Goal: Task Accomplishment & Management: Use online tool/utility

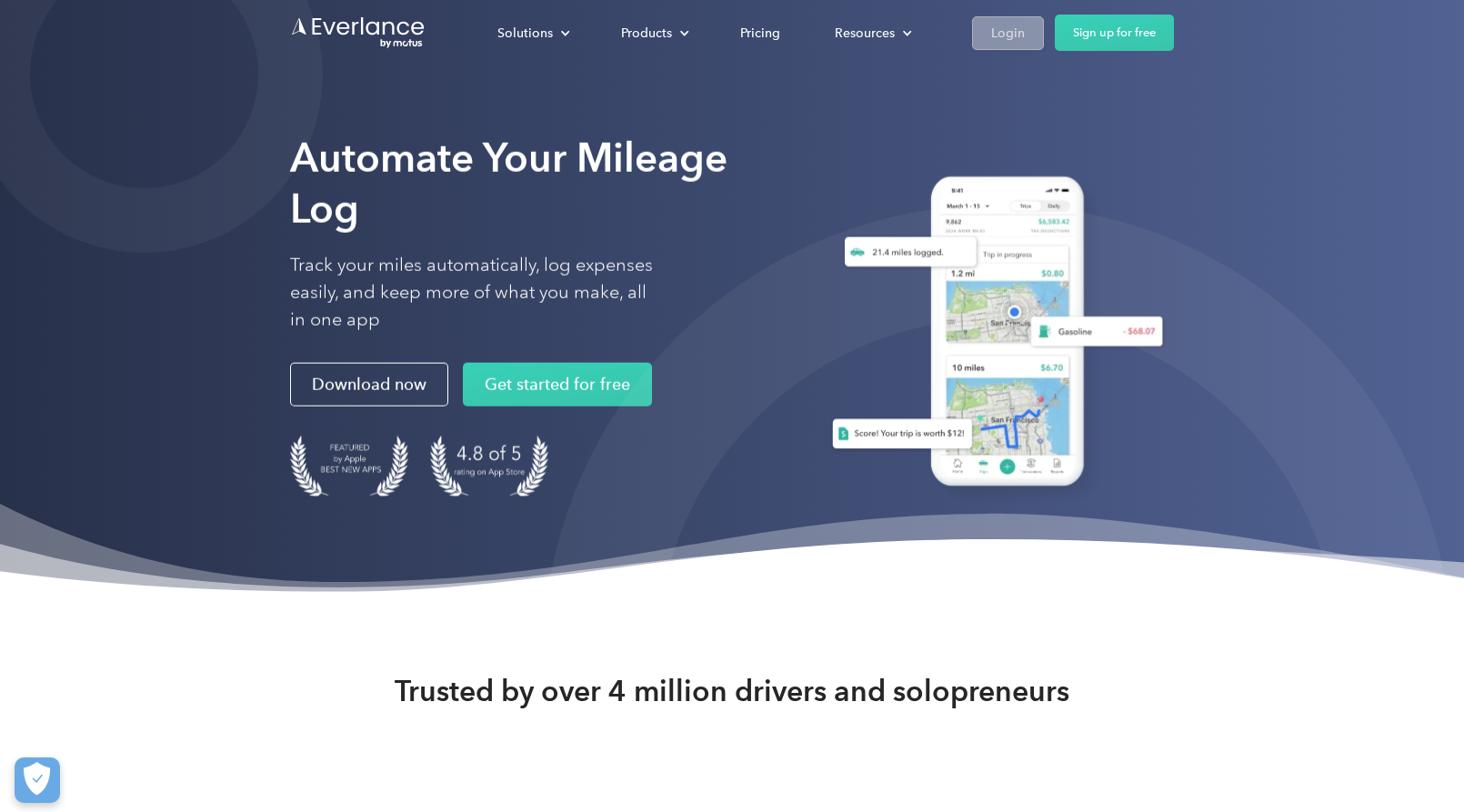
click at [1012, 35] on div "Login" at bounding box center [1008, 33] width 33 height 23
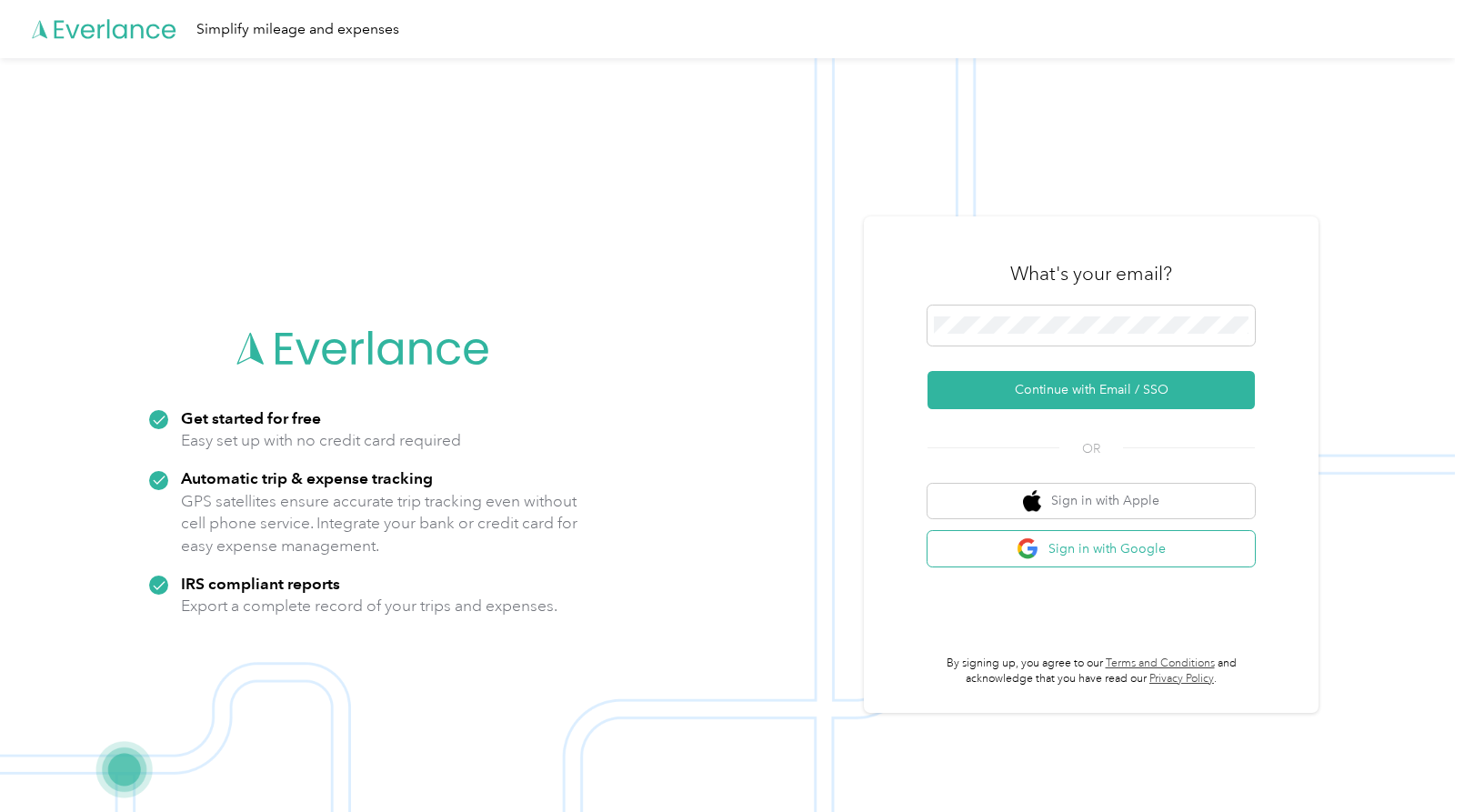
click at [1089, 548] on button "Sign in with Google" at bounding box center [1091, 548] width 327 height 35
click at [1098, 390] on button "Continue with Email / SSO" at bounding box center [1091, 390] width 327 height 38
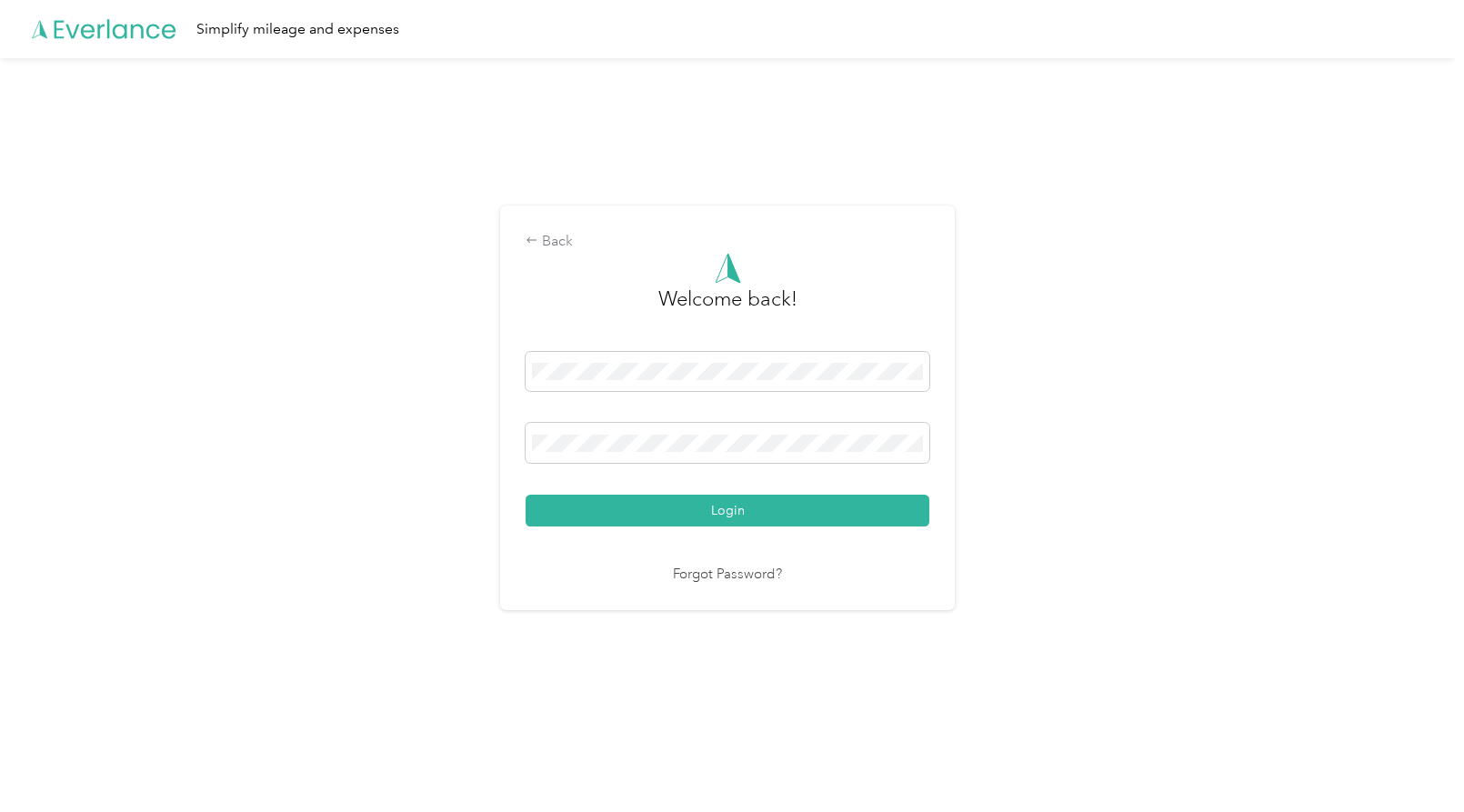
click at [1211, 188] on div "Back Welcome back! Login Forgot Password?" at bounding box center [727, 415] width 1455 height 714
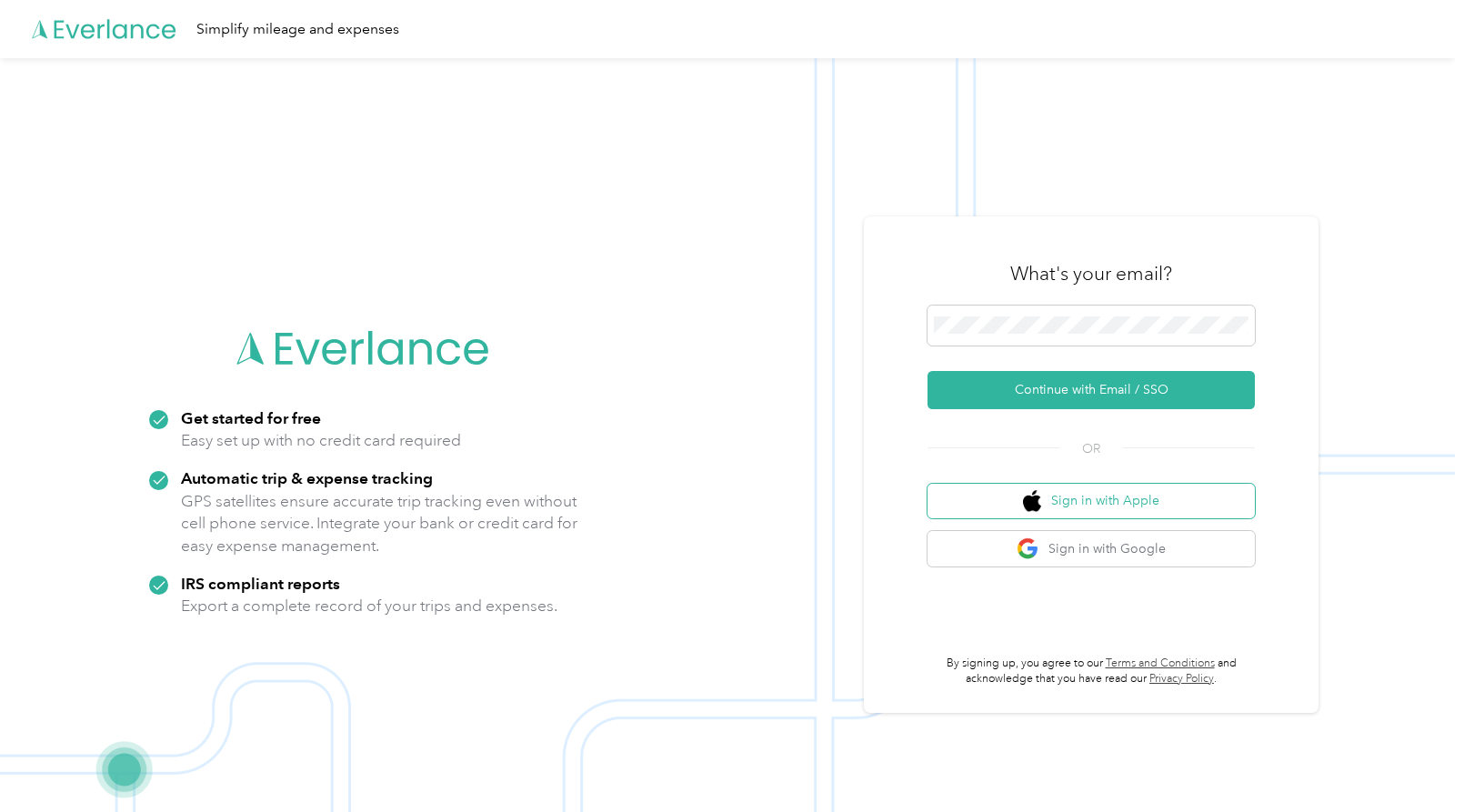
click at [1109, 499] on button "Sign in with Apple" at bounding box center [1091, 501] width 327 height 35
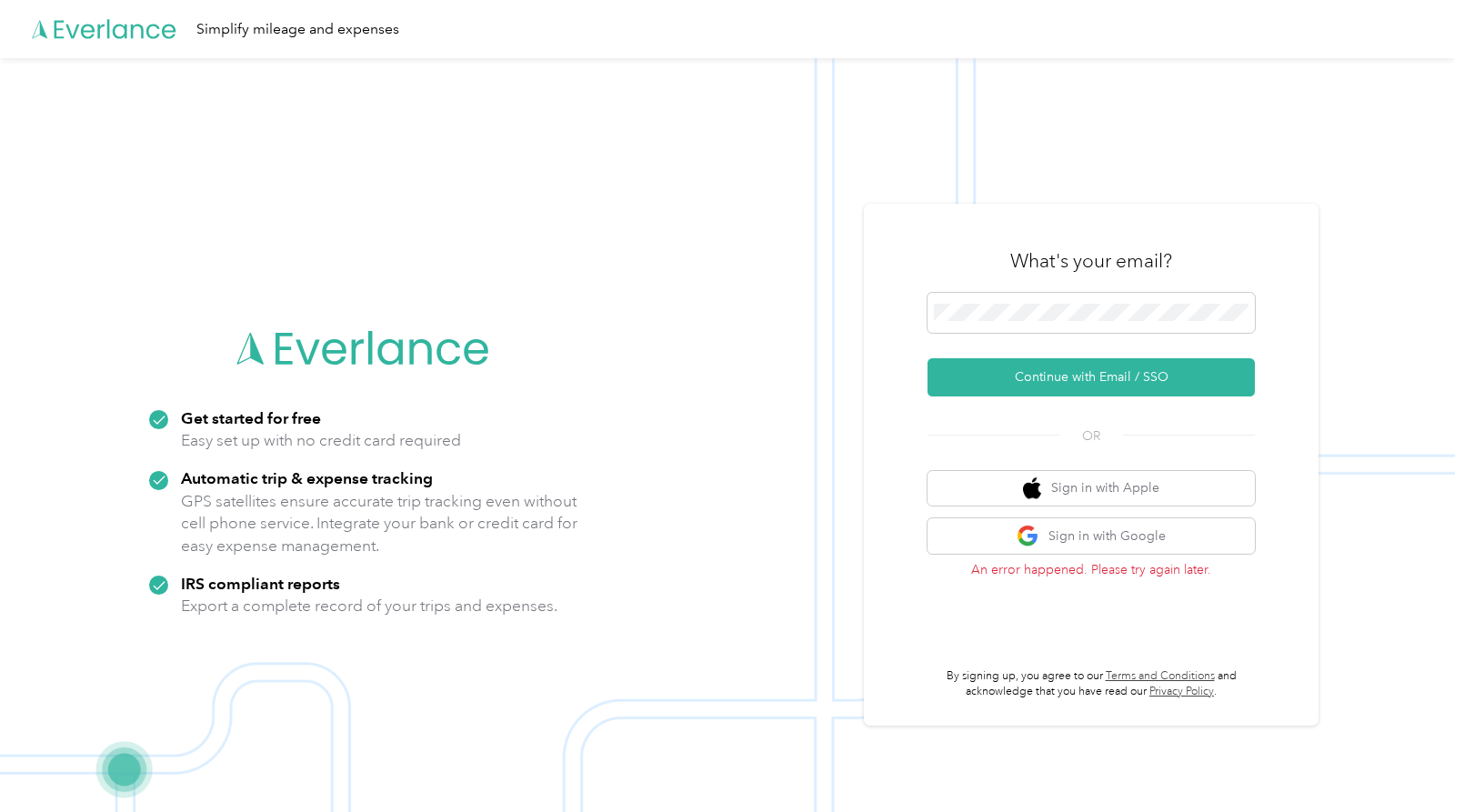
click at [242, 186] on img at bounding box center [727, 464] width 1455 height 812
click at [1142, 500] on button "Sign in with Apple" at bounding box center [1091, 488] width 327 height 35
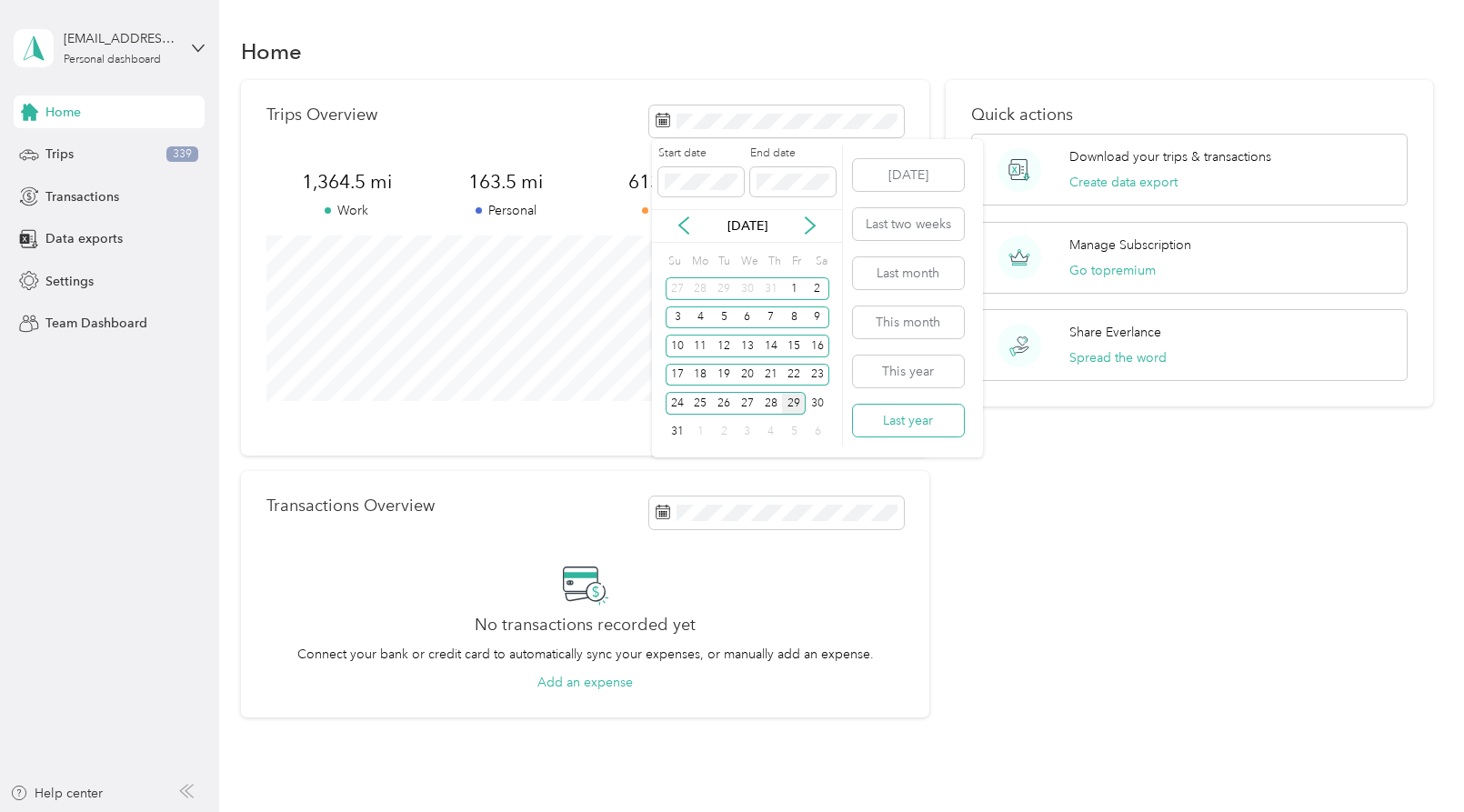
click at [907, 418] on button "Last year" at bounding box center [909, 420] width 111 height 32
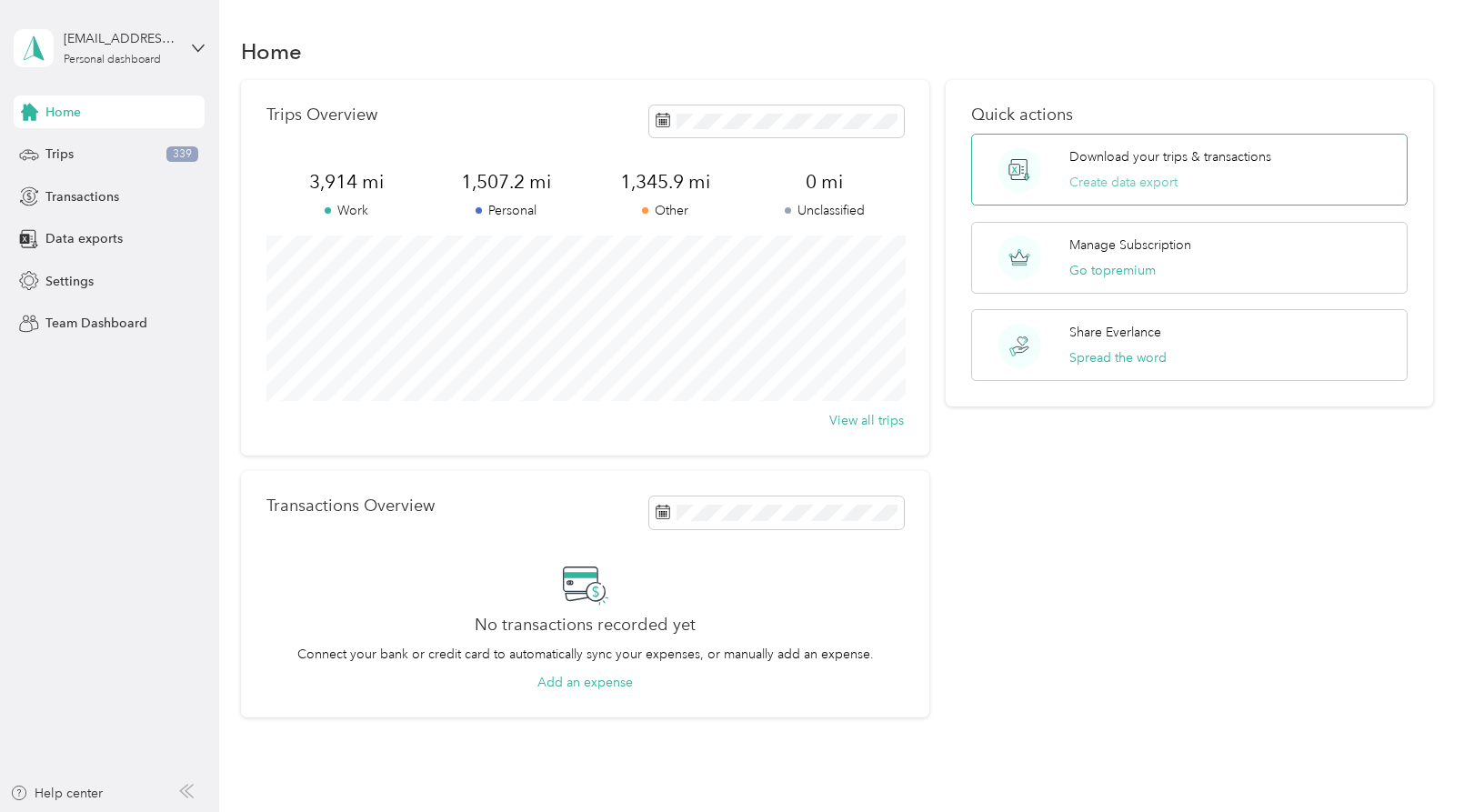
click at [1113, 179] on button "Create data export" at bounding box center [1123, 183] width 108 height 19
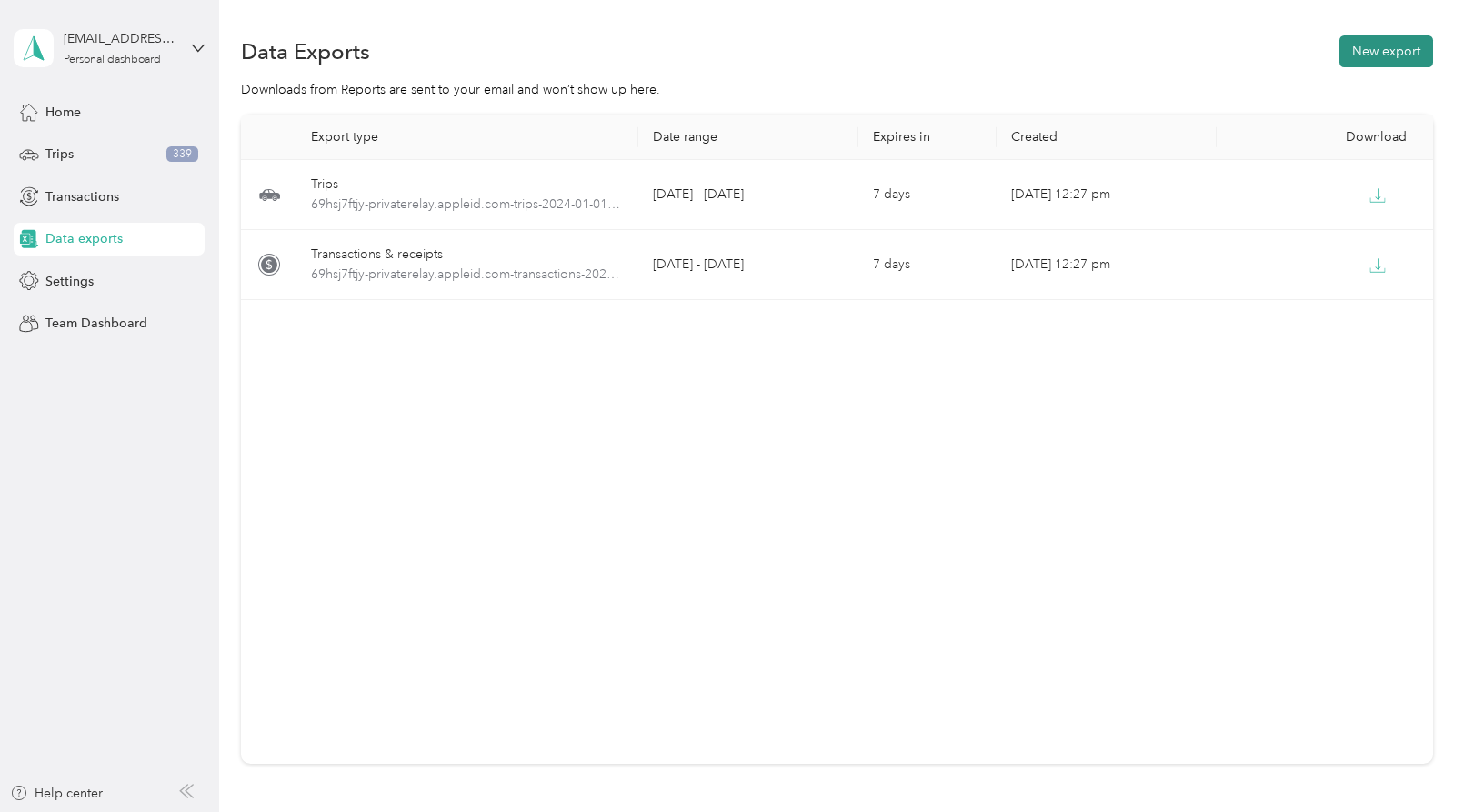
click at [1367, 51] on button "New export" at bounding box center [1386, 51] width 94 height 32
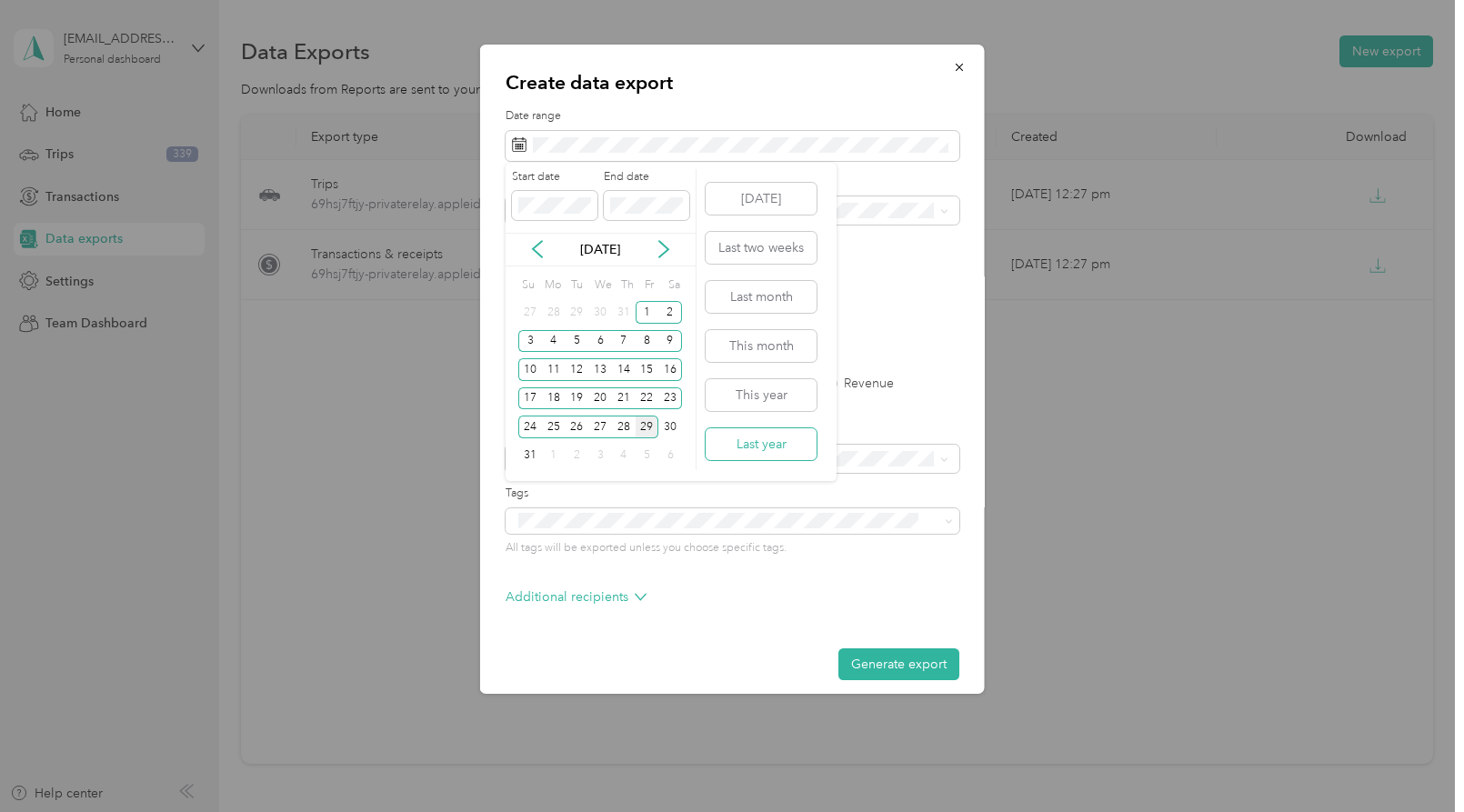
click at [769, 443] on button "Last year" at bounding box center [762, 444] width 111 height 32
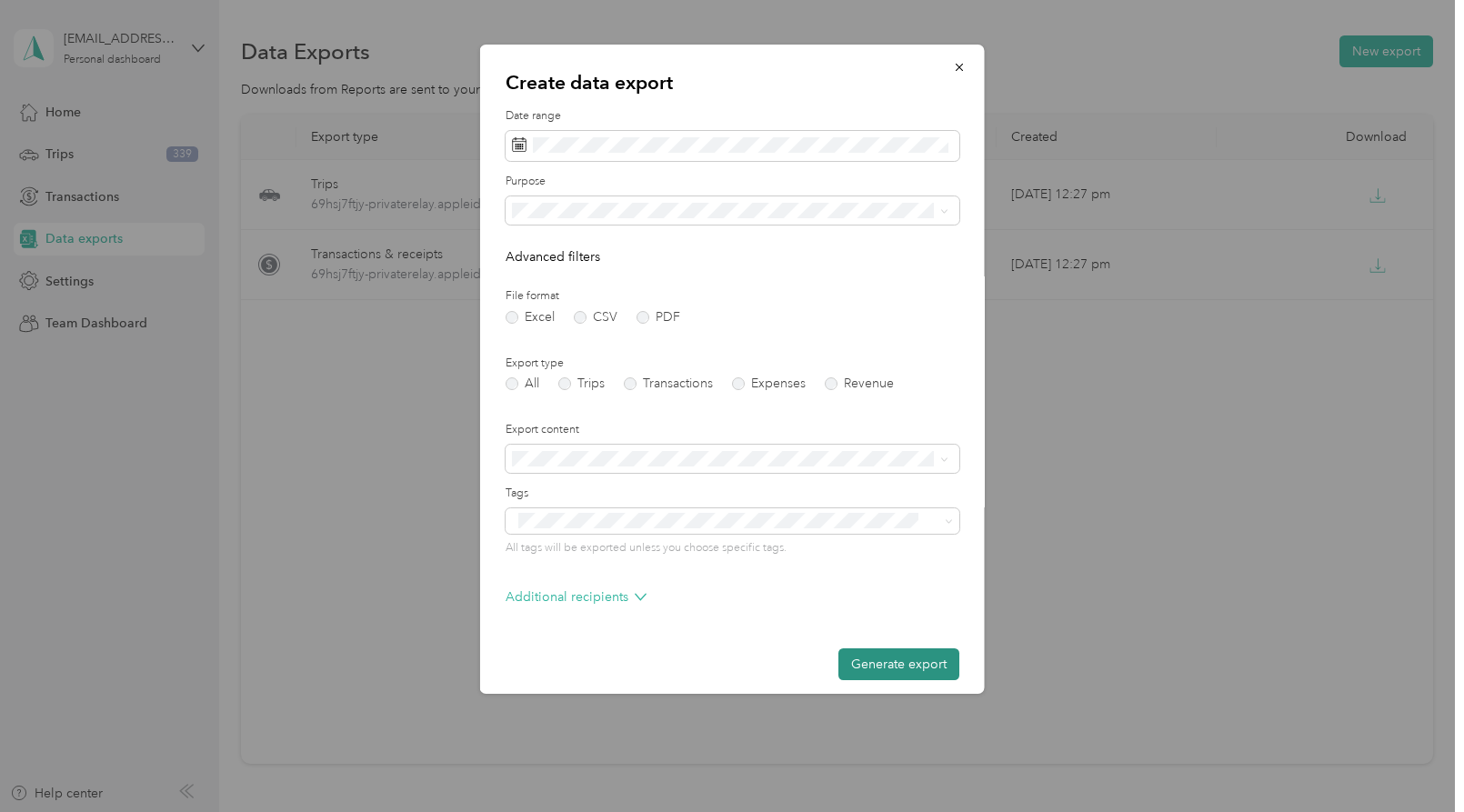
click at [890, 668] on button "Generate export" at bounding box center [898, 664] width 121 height 32
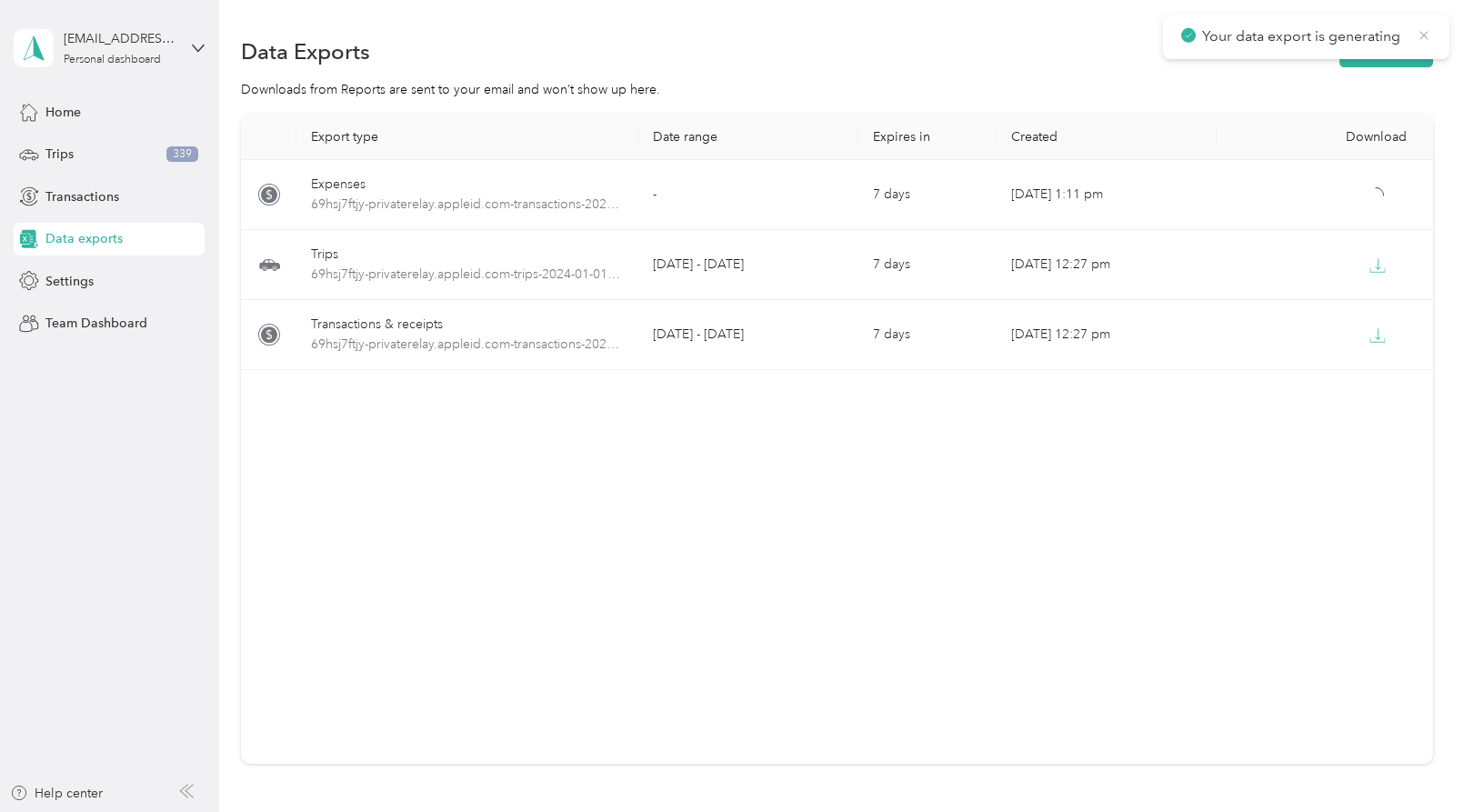
click at [1430, 32] on icon at bounding box center [1424, 35] width 14 height 16
click at [1387, 51] on button "New export" at bounding box center [1386, 51] width 94 height 32
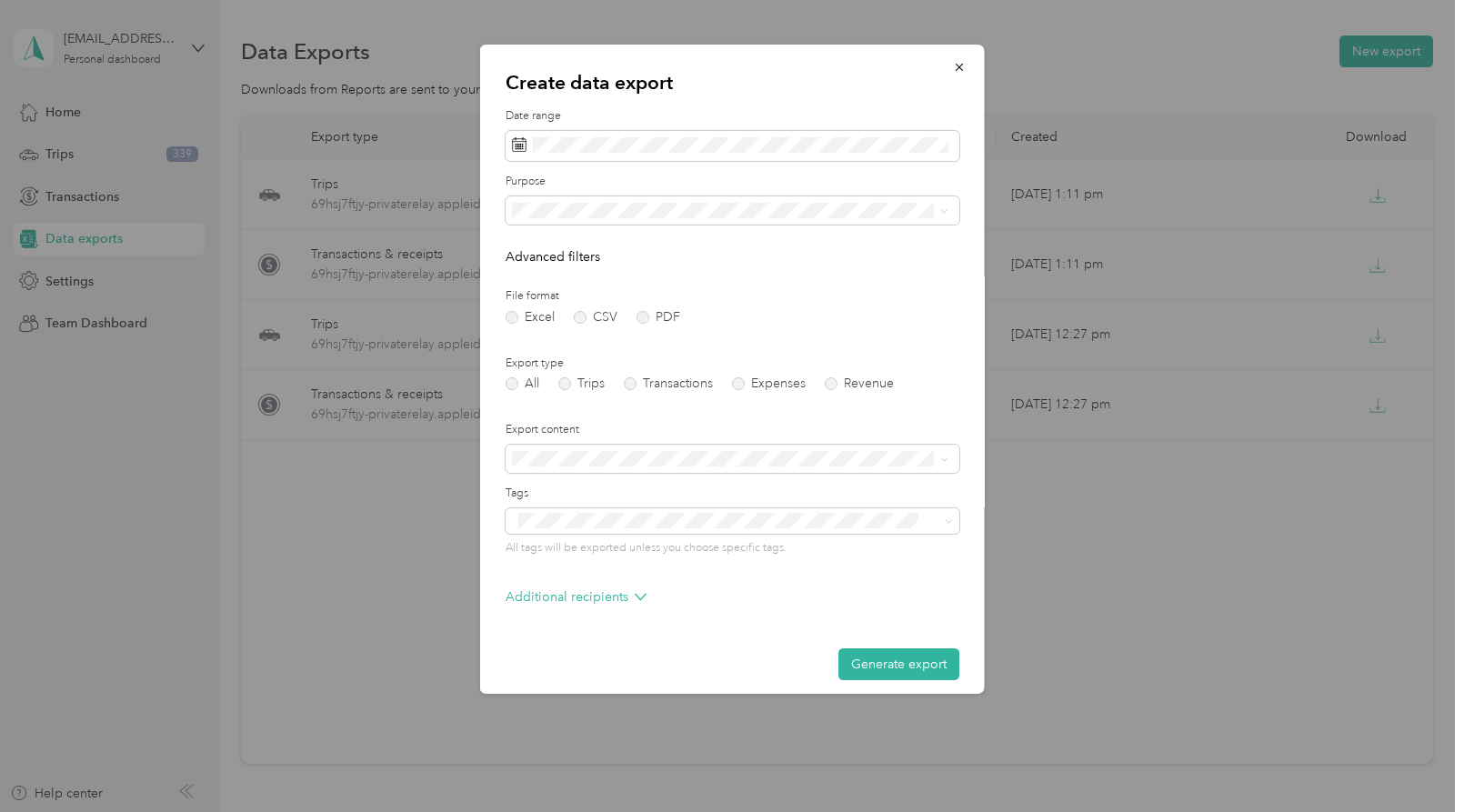
click at [575, 186] on label "Purpose" at bounding box center [732, 182] width 454 height 16
click at [529, 331] on span "Real Estate" at bounding box center [549, 337] width 61 height 15
click at [884, 660] on button "Generate export" at bounding box center [898, 664] width 121 height 32
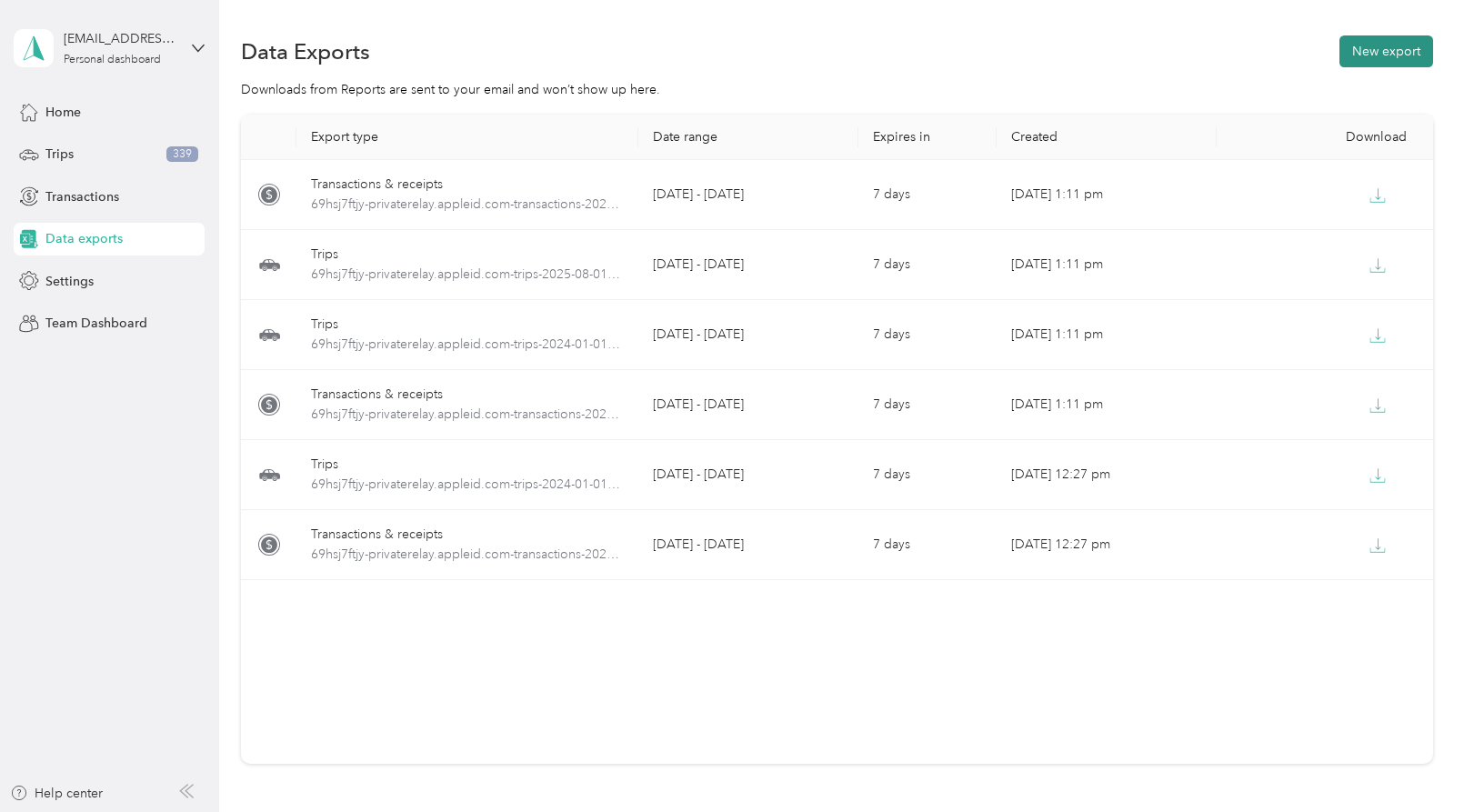
click at [1395, 55] on button "New export" at bounding box center [1386, 51] width 94 height 32
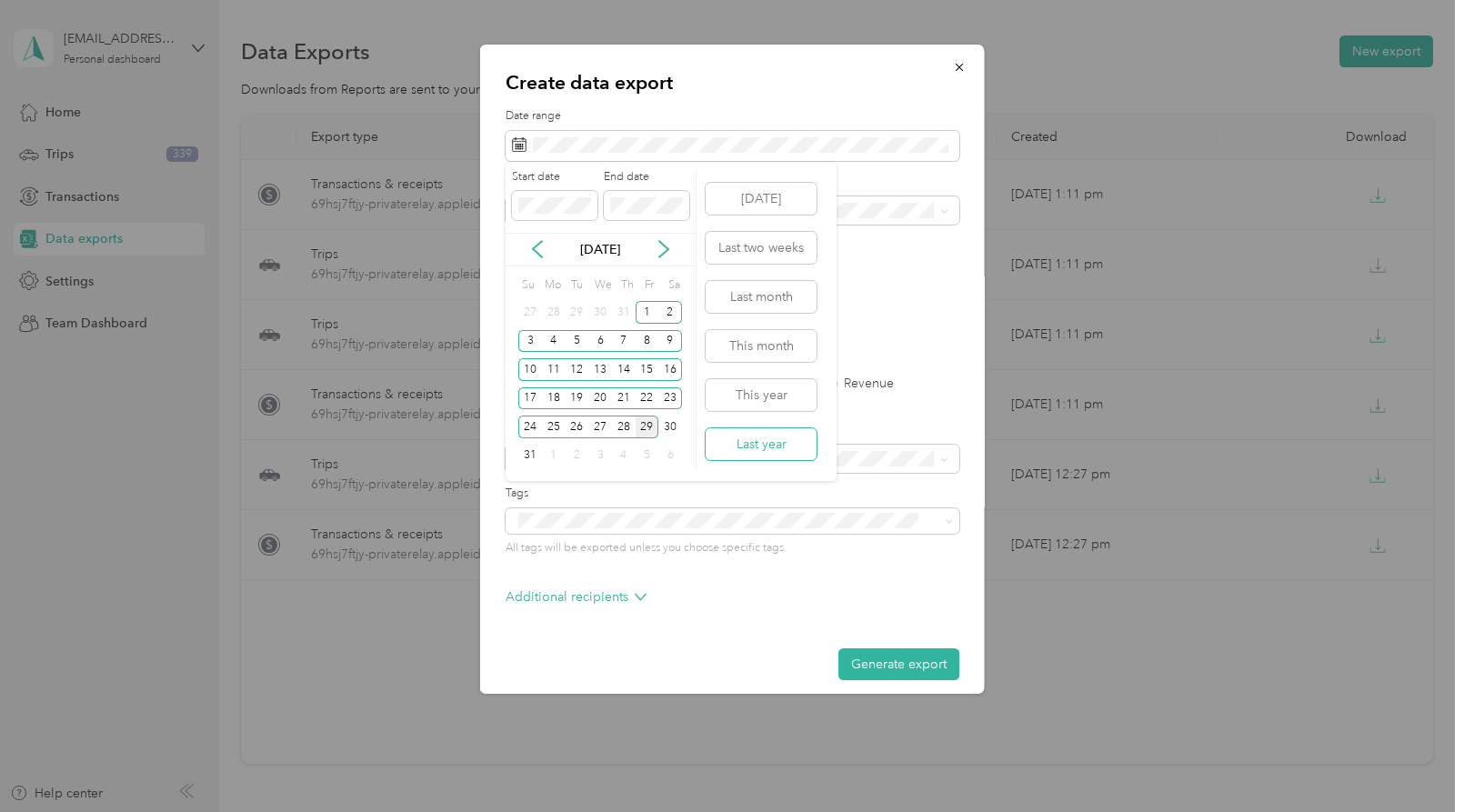
click at [760, 438] on button "Last year" at bounding box center [762, 444] width 111 height 32
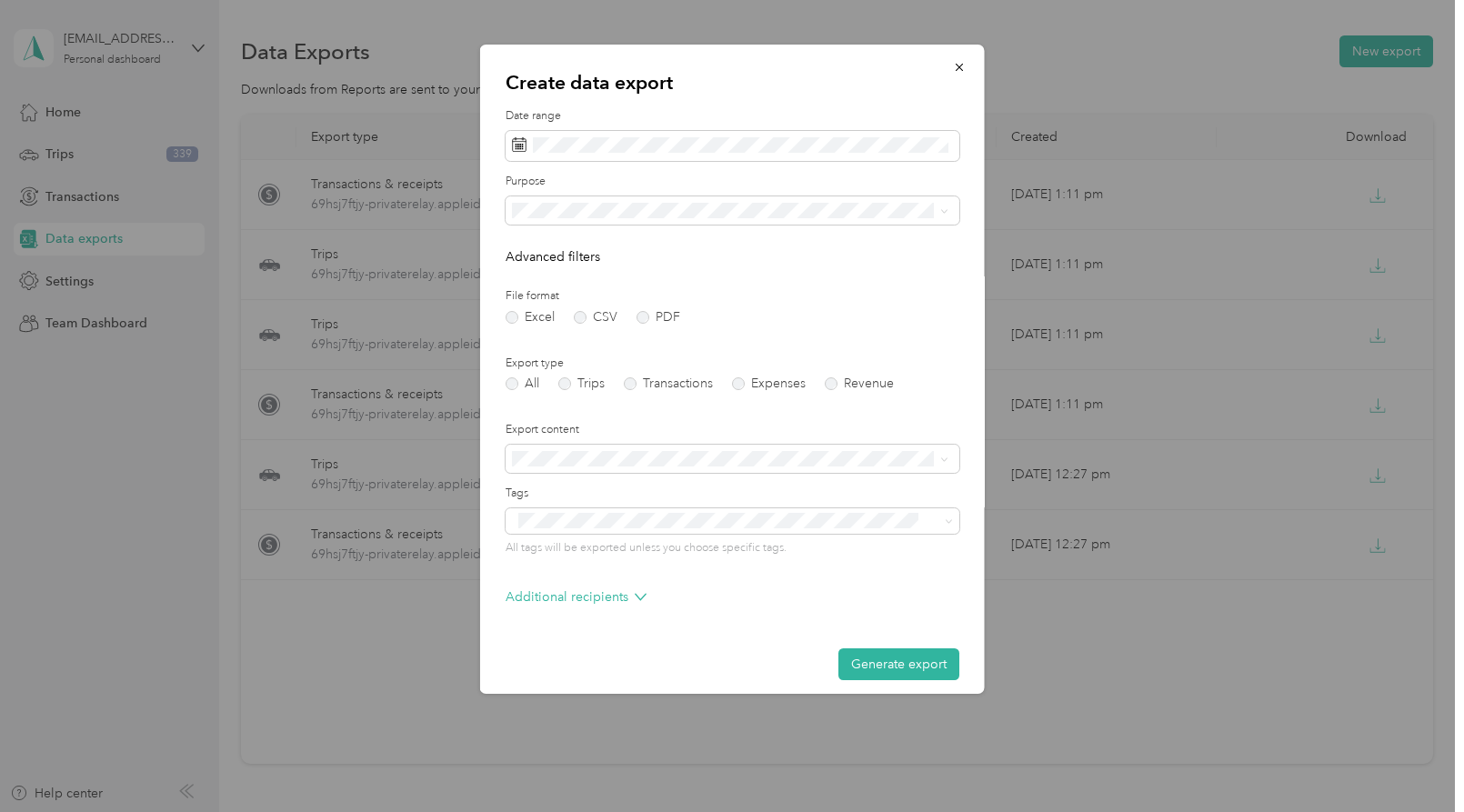
click at [530, 330] on span "Real Estate" at bounding box center [549, 327] width 61 height 15
click at [903, 662] on button "Generate export" at bounding box center [898, 664] width 121 height 32
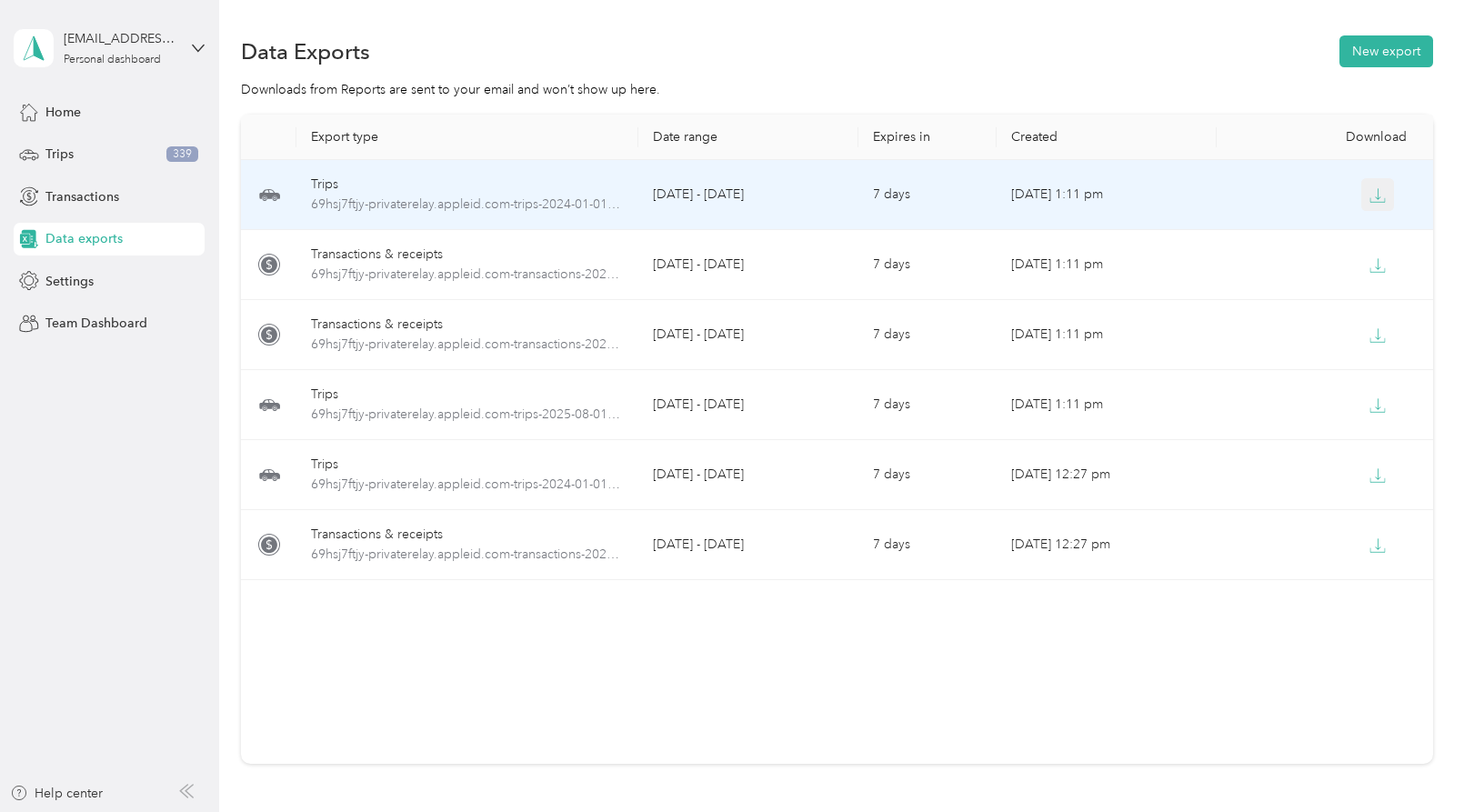
click at [1374, 194] on icon "button" at bounding box center [1377, 195] width 16 height 16
